Goal: Information Seeking & Learning: Understand process/instructions

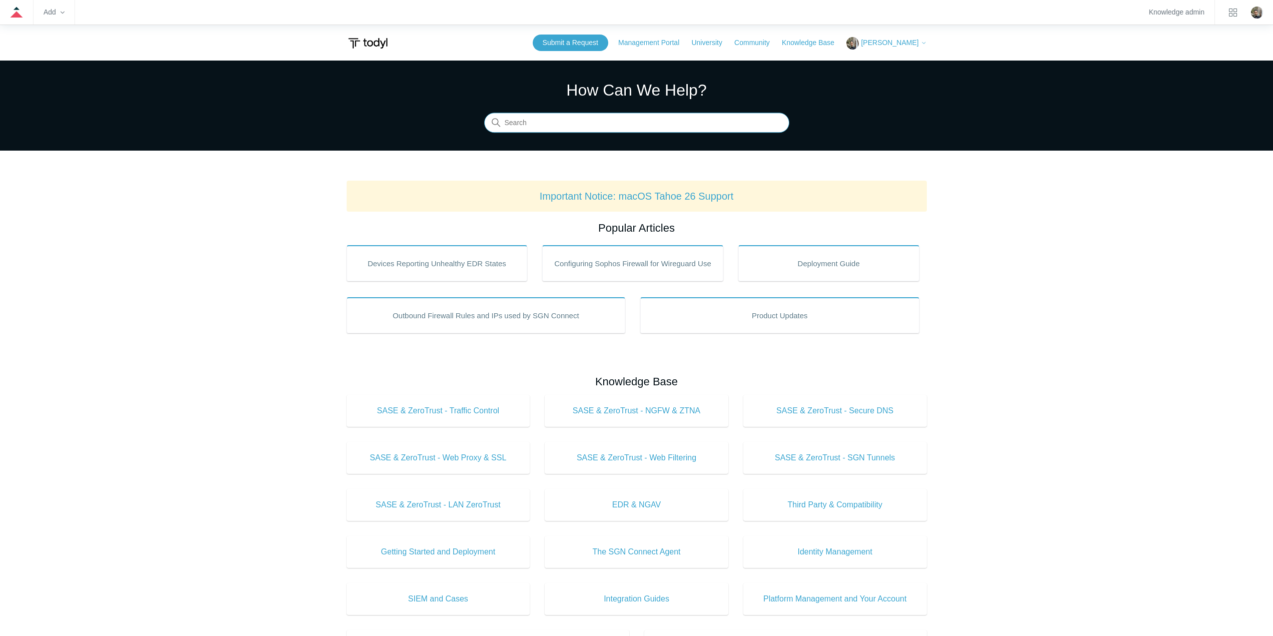
click at [575, 127] on input "Search" at bounding box center [636, 123] width 305 height 20
type input "application"
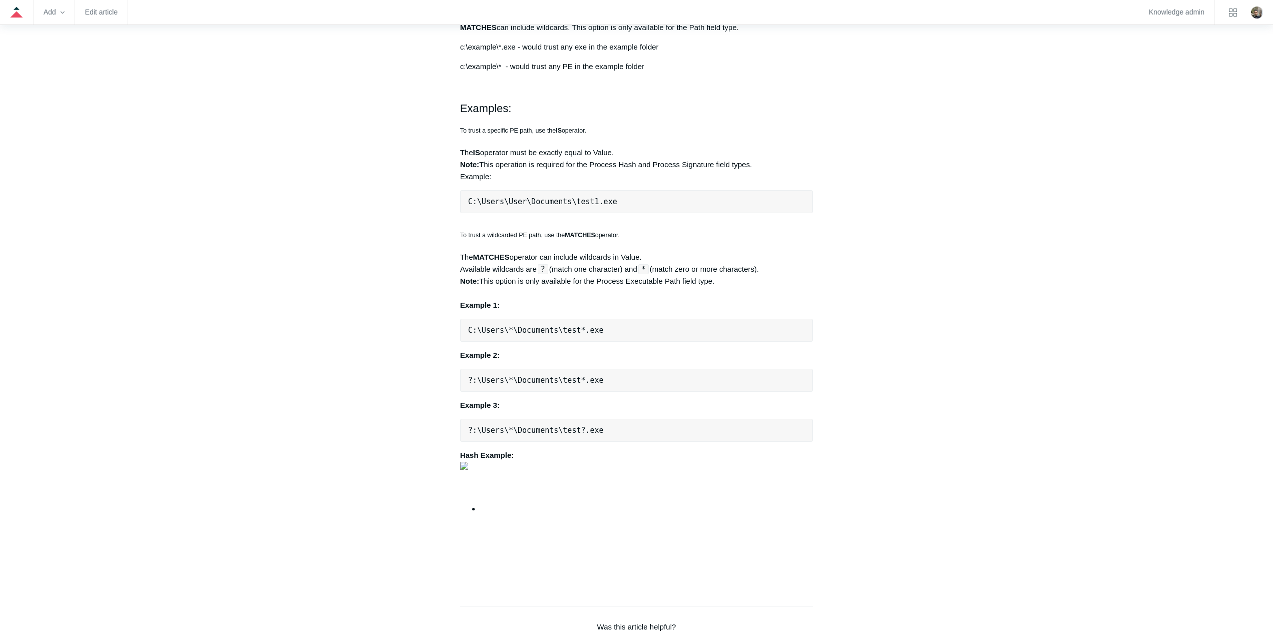
scroll to position [750, 0]
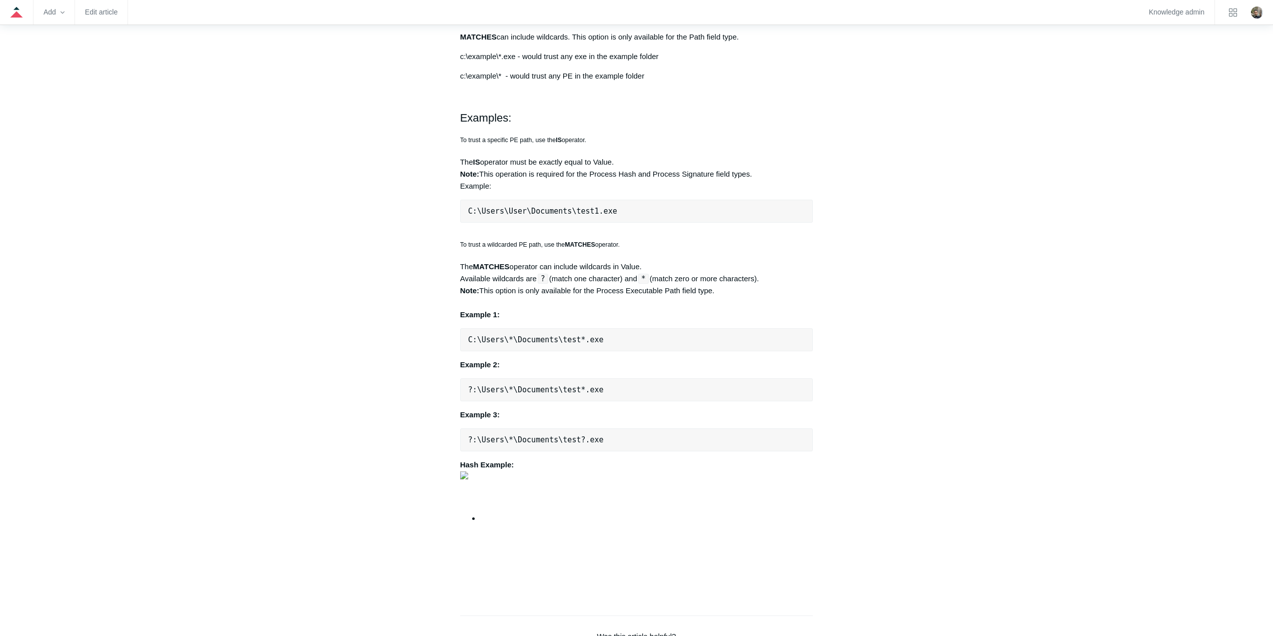
click at [371, 357] on aside "Articles in this section Devices Reporting Unhealthy EDR States EDR & NGAV Unhe…" at bounding box center [396, 126] width 99 height 1523
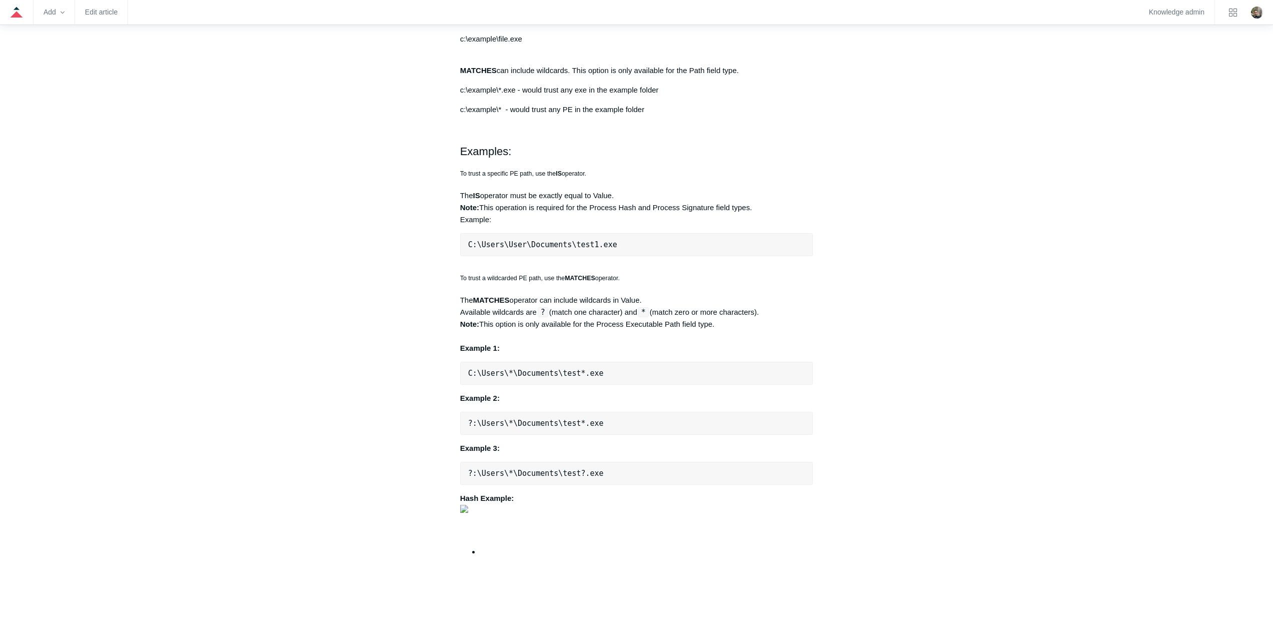
scroll to position [800, 0]
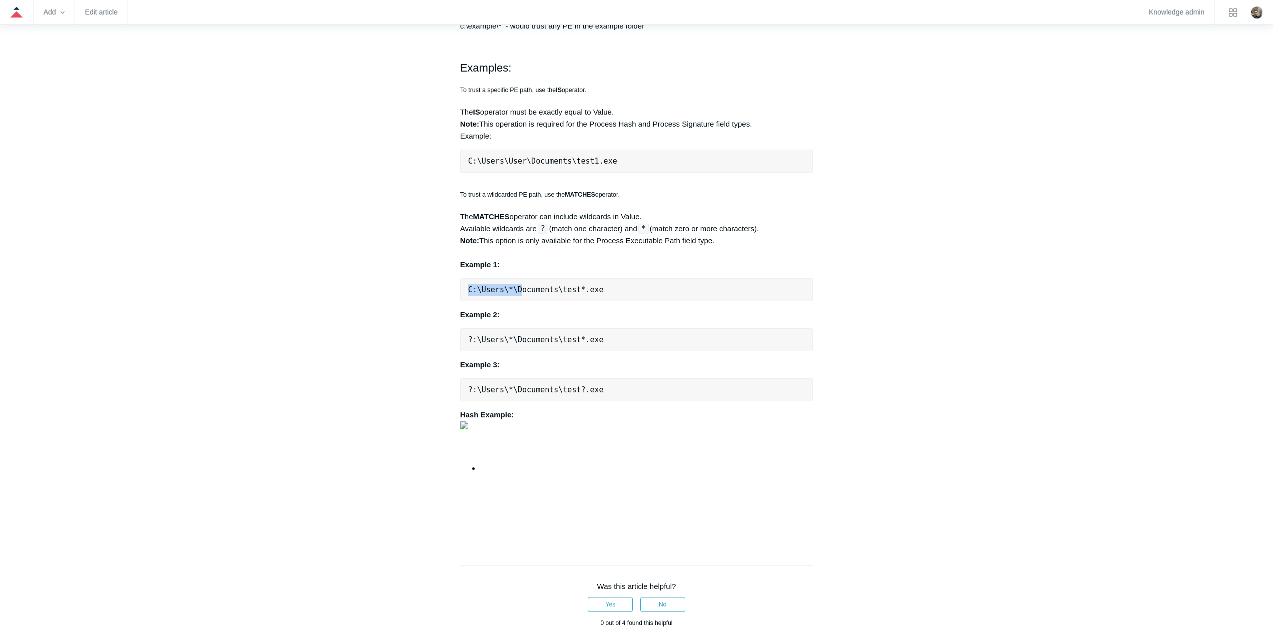
drag, startPoint x: 468, startPoint y: 291, endPoint x: 516, endPoint y: 293, distance: 48.6
click at [516, 293] on pre "C:\Users\*\Documents\test*.exe" at bounding box center [636, 289] width 353 height 23
copy pre "C:\Users\*\D"
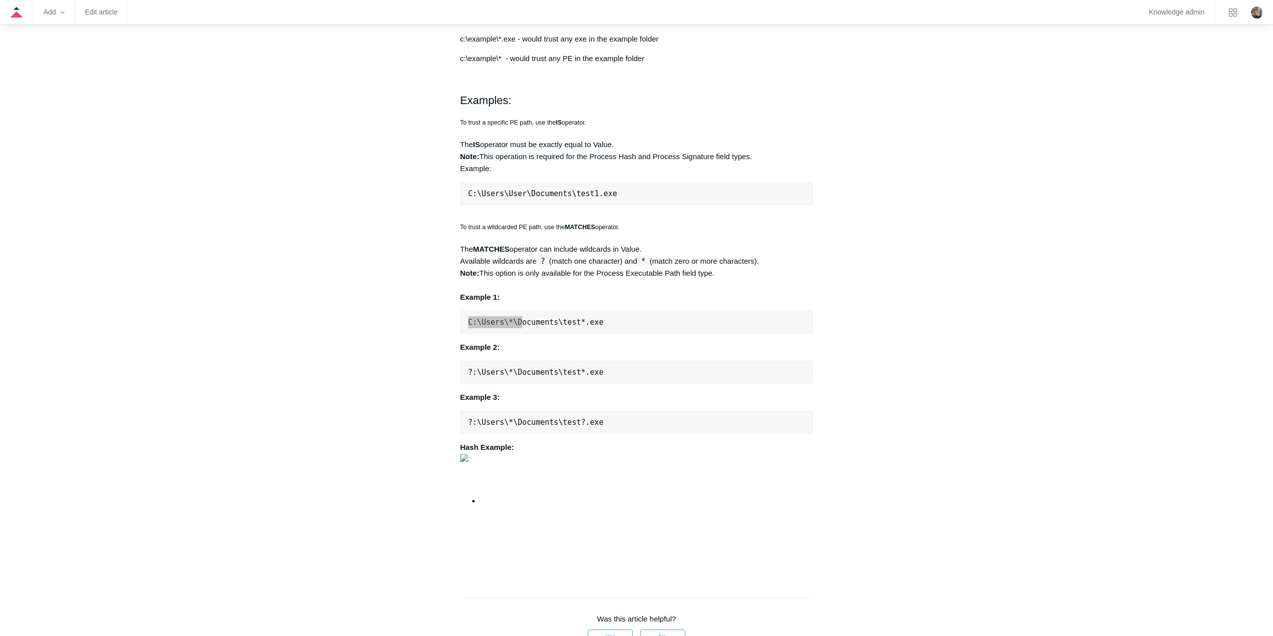
scroll to position [750, 0]
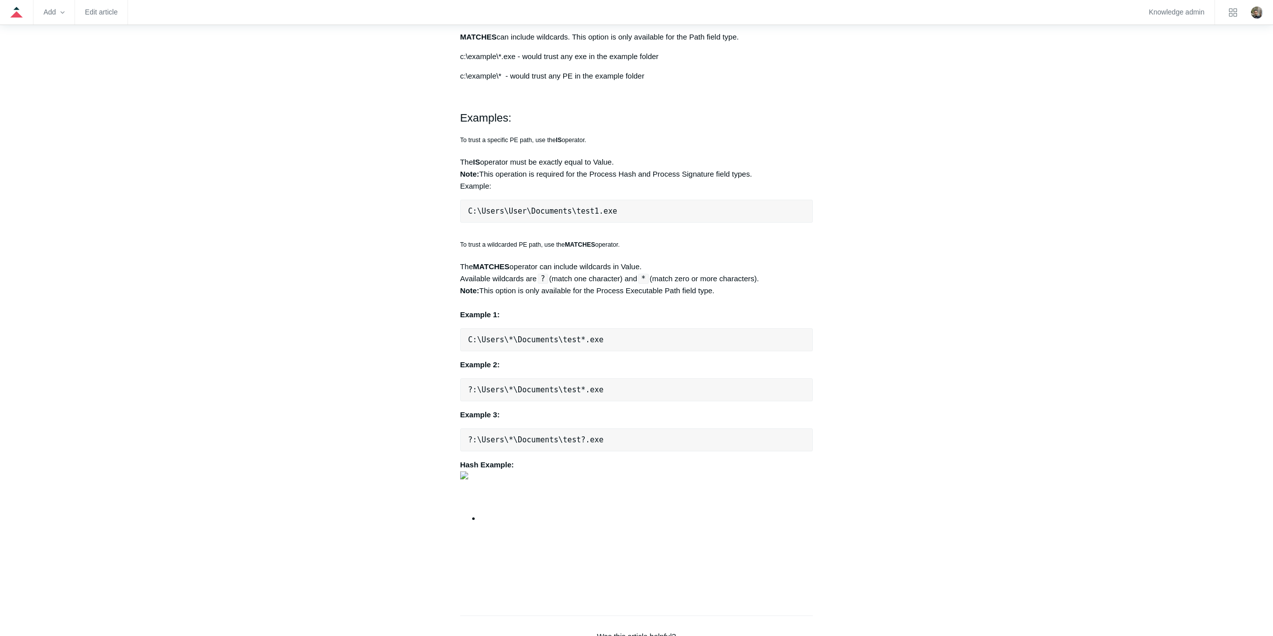
drag, startPoint x: 928, startPoint y: 529, endPoint x: 964, endPoint y: 534, distance: 35.8
click at [928, 529] on main "Todyl Support Center EDR & NGAV FAQ Articles in this section Devices Reporting …" at bounding box center [636, 104] width 1273 height 1588
drag, startPoint x: 602, startPoint y: 338, endPoint x: 466, endPoint y: 345, distance: 136.3
click at [466, 345] on pre "C:\Users\*\Documents\test*.exe" at bounding box center [636, 339] width 353 height 23
copy pre "C:\Users\*\Documents\test*.exe"
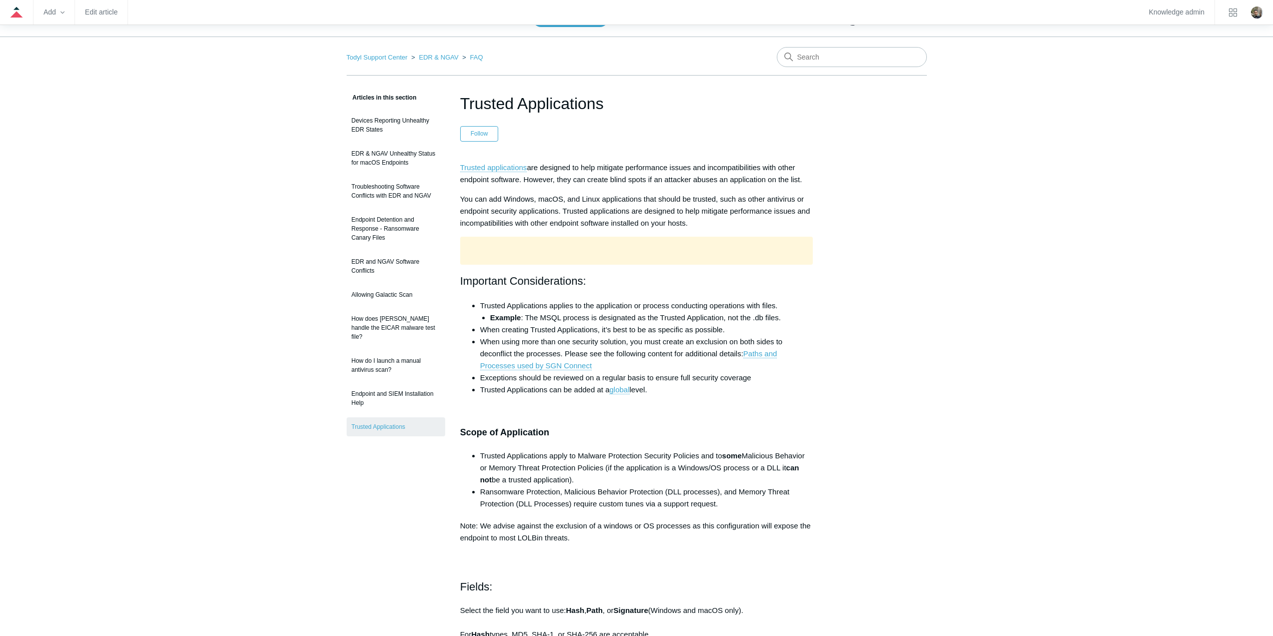
scroll to position [0, 0]
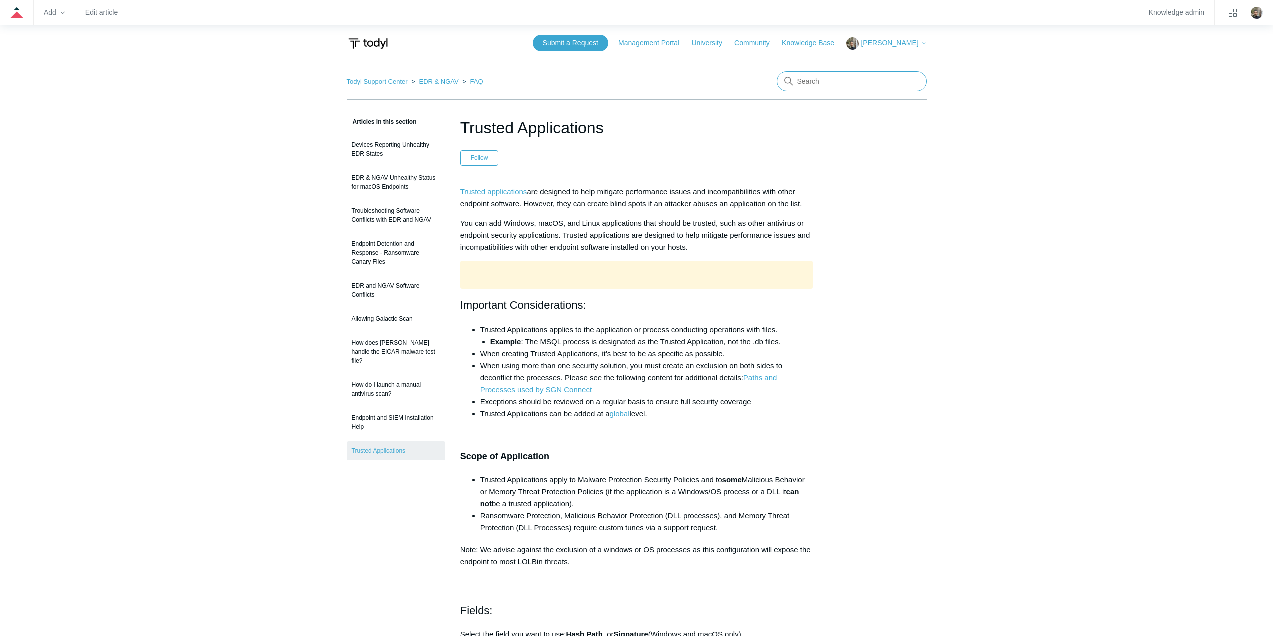
click at [876, 75] on input "Search" at bounding box center [852, 81] width 150 height 20
type input "blacklist"
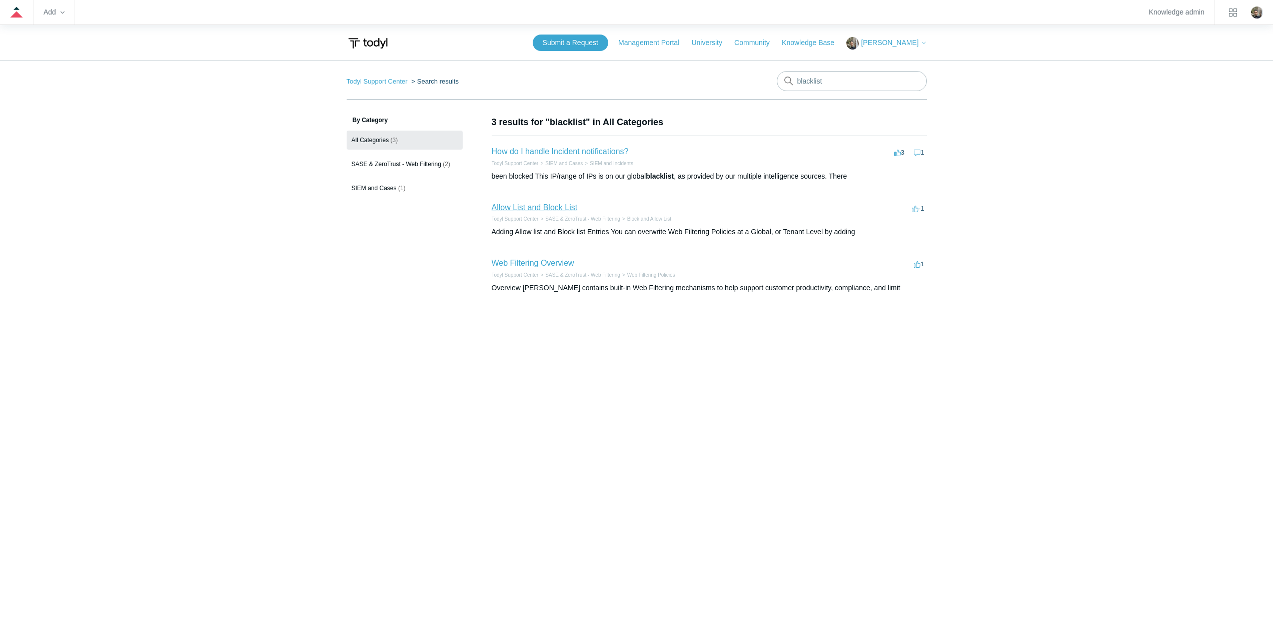
click at [540, 205] on link "Allow List and Block List" at bounding box center [535, 207] width 86 height 9
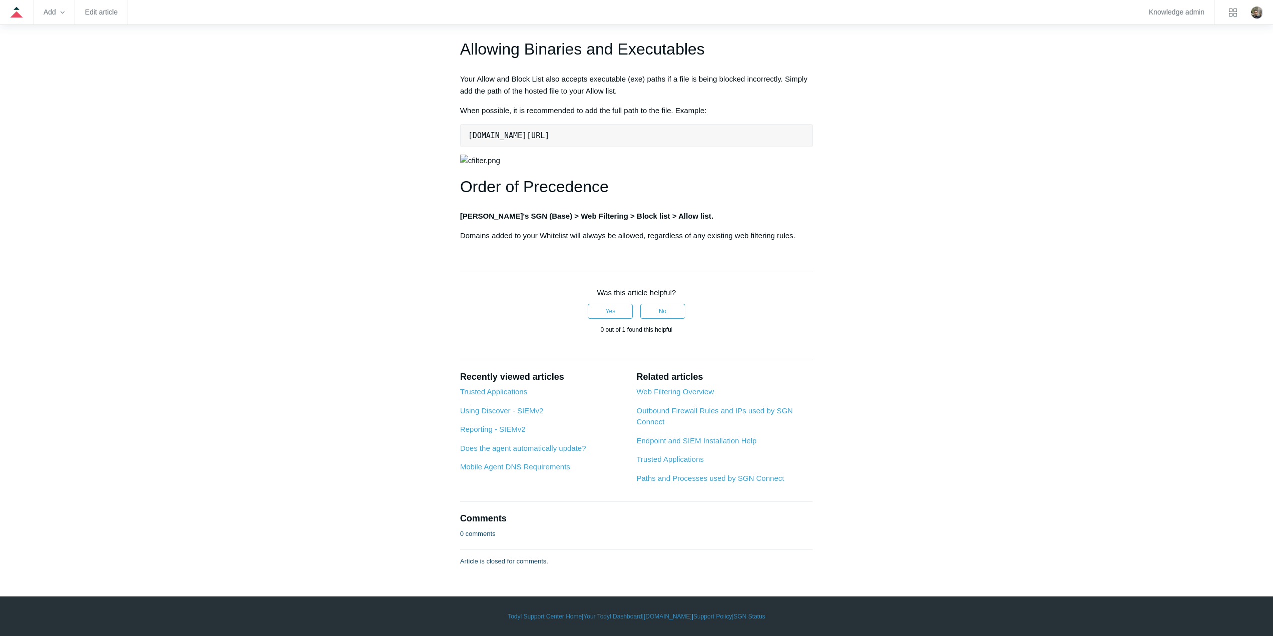
scroll to position [1084, 0]
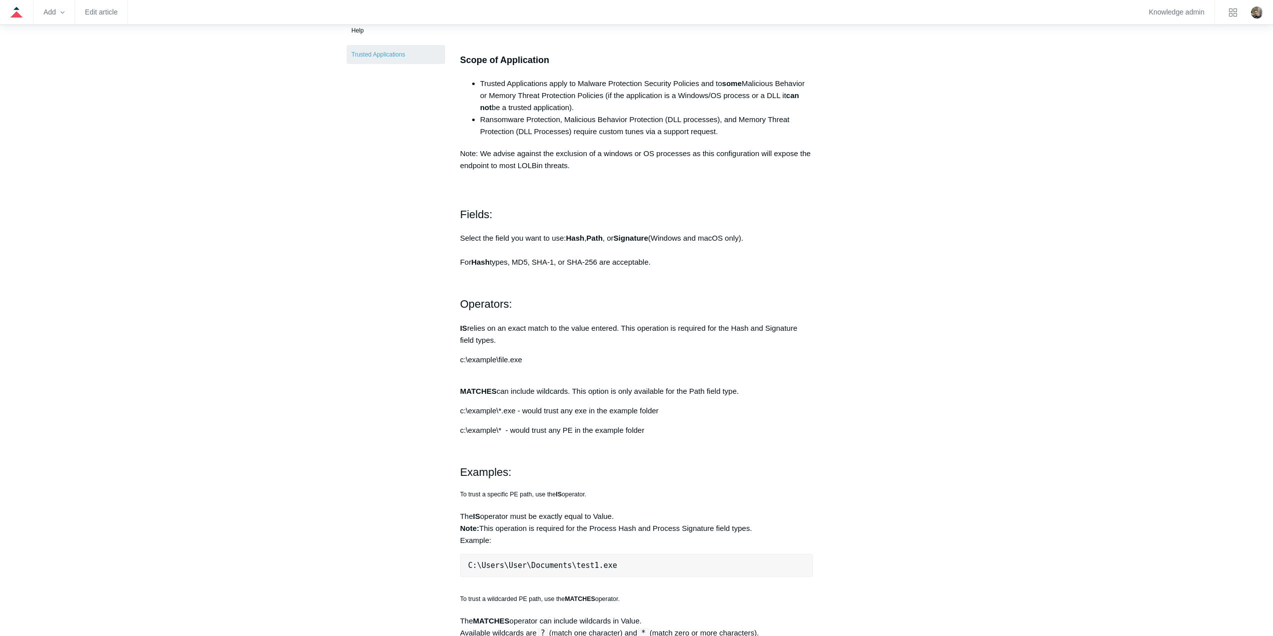
scroll to position [400, 0]
